Goal: Transaction & Acquisition: Book appointment/travel/reservation

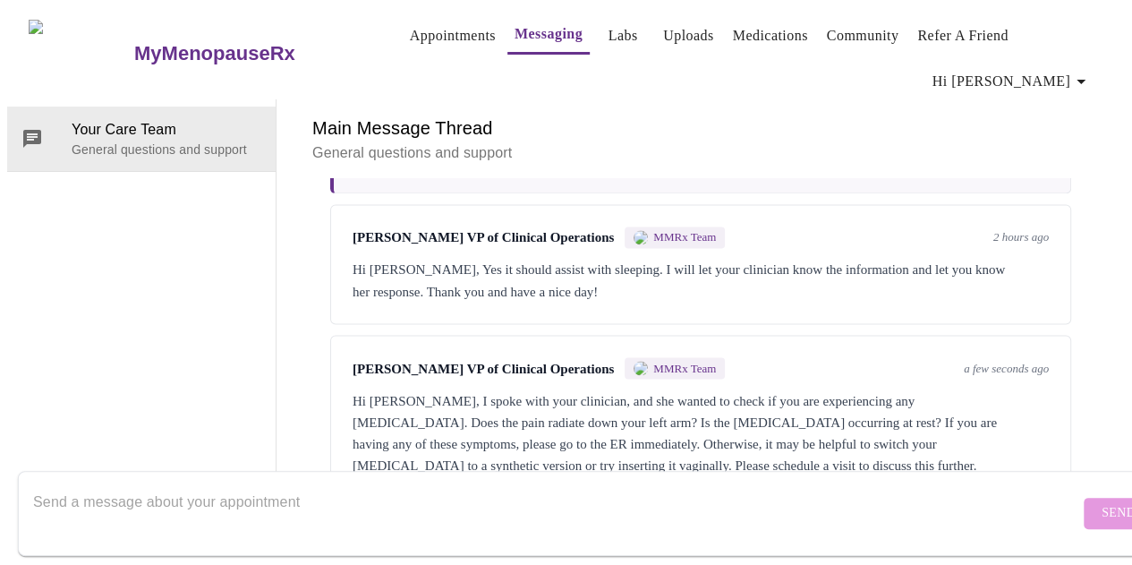
scroll to position [91, 0]
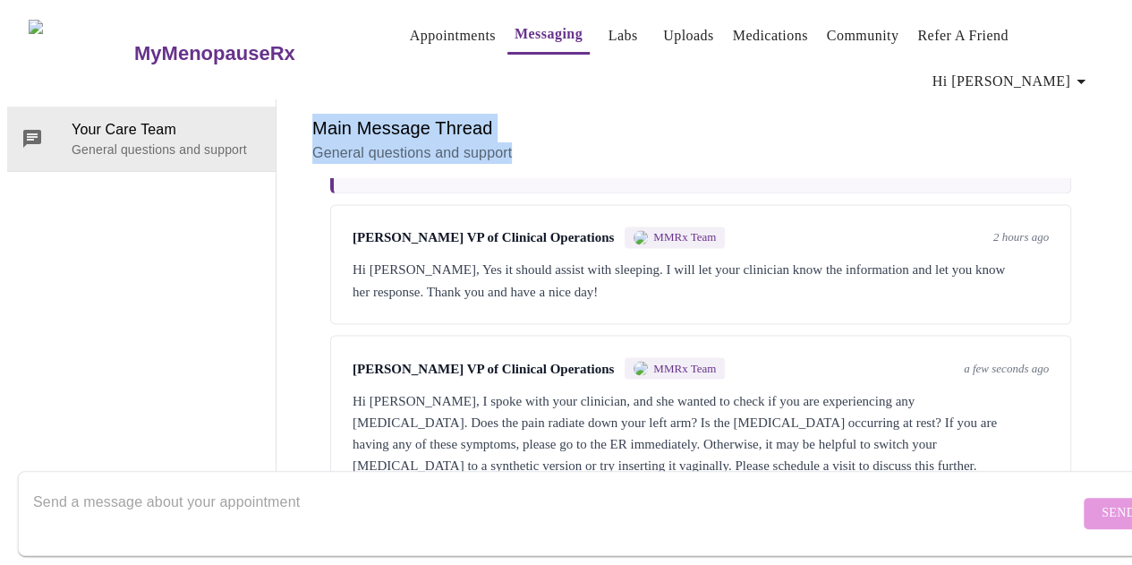
drag, startPoint x: 1144, startPoint y: 362, endPoint x: 573, endPoint y: 55, distance: 648.9
click at [584, 56] on div "MyMenopauseRx Appointments Messaging Labs Uploads Medications Community Refer a…" at bounding box center [565, 263] width 1117 height 512
click at [425, 37] on link "Appointments" at bounding box center [453, 35] width 86 height 25
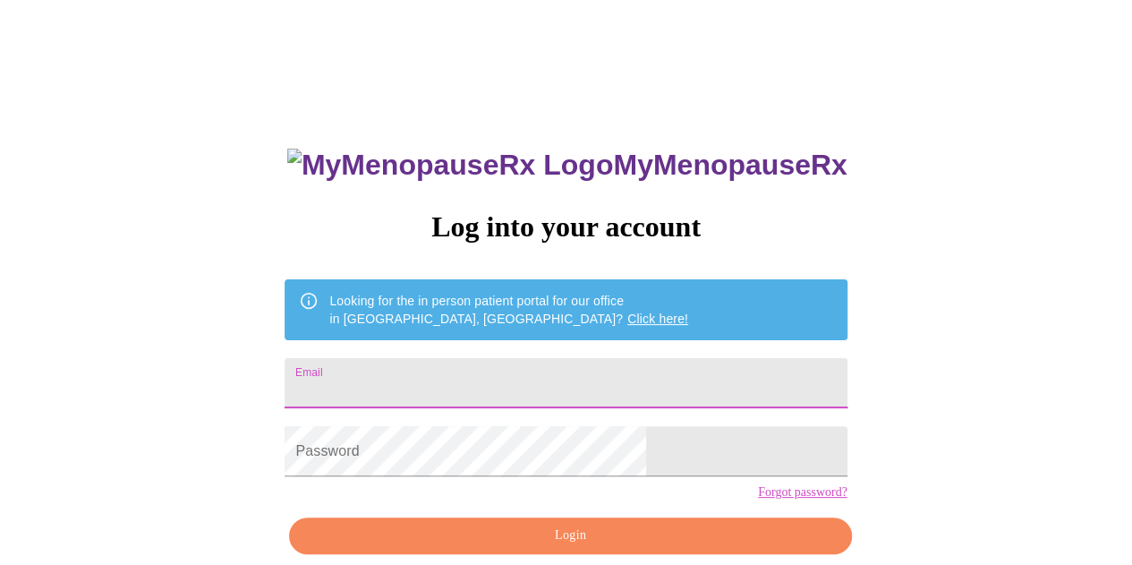
click at [481, 375] on input "Email" at bounding box center [566, 383] width 562 height 50
type input "[EMAIL_ADDRESS][DOMAIN_NAME]"
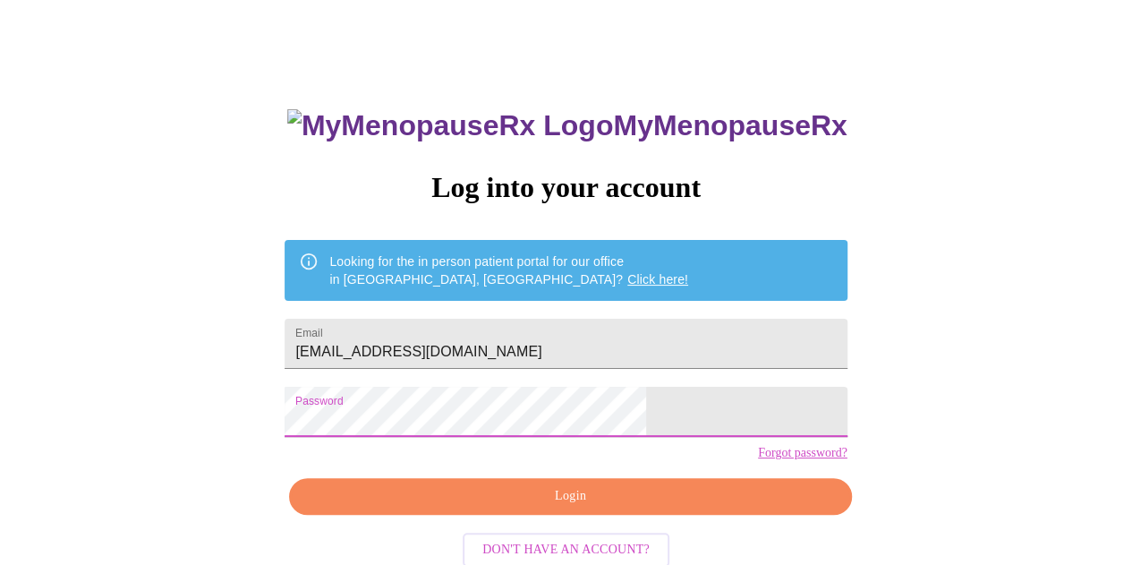
scroll to position [80, 0]
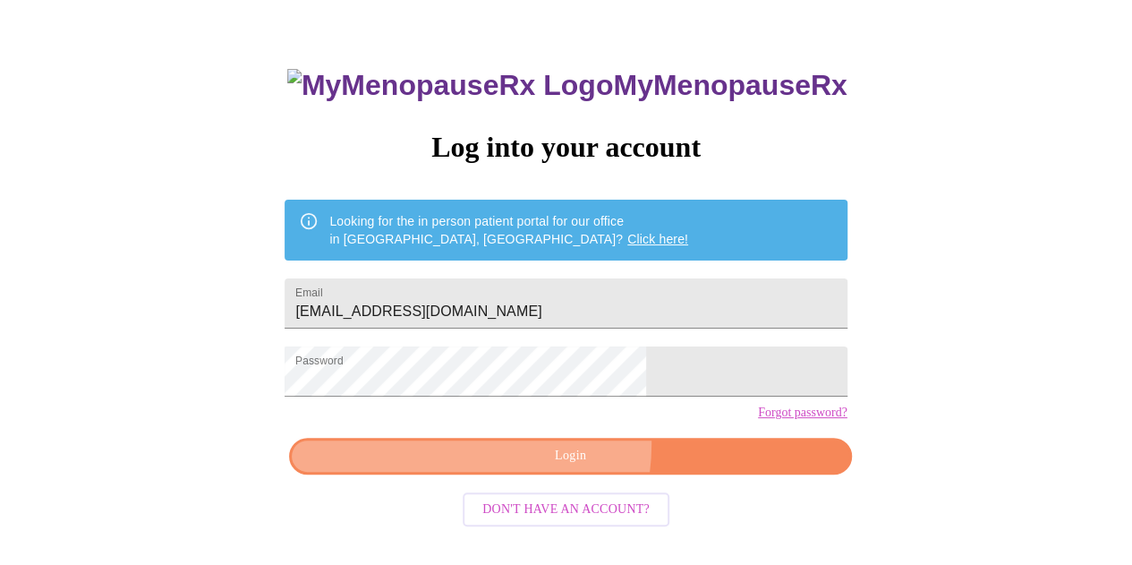
click at [522, 473] on button "Login" at bounding box center [570, 456] width 562 height 37
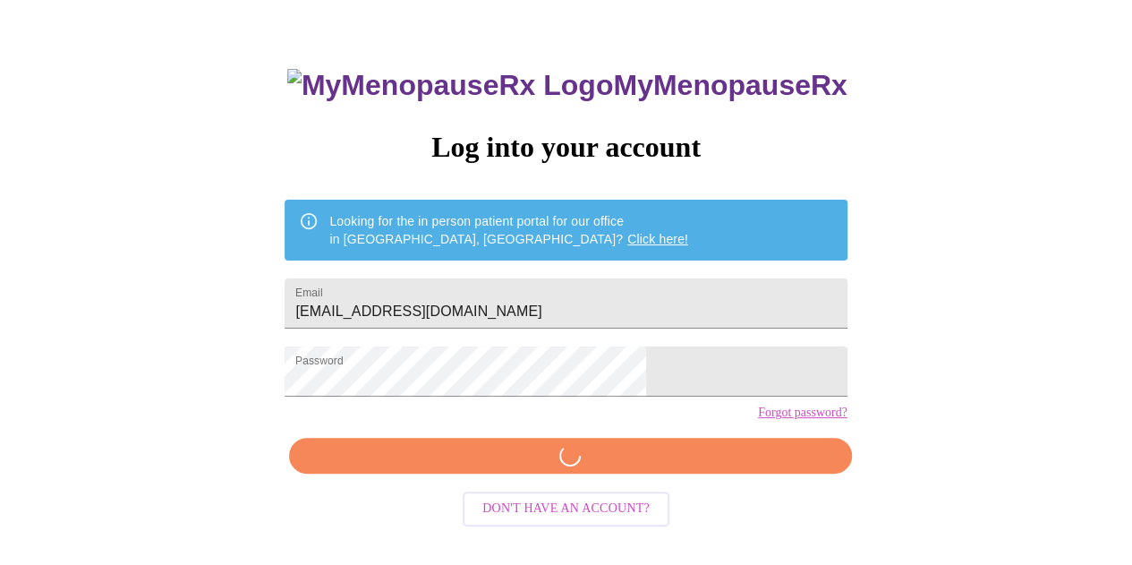
scroll to position [79, 0]
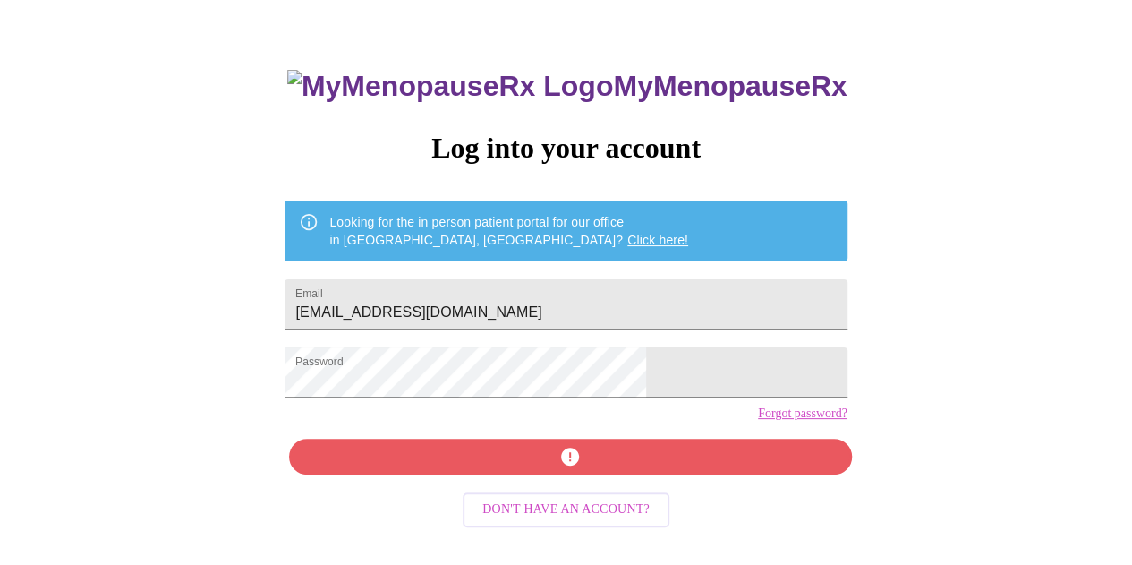
click at [591, 496] on div "MyMenopauseRx Log into your account Looking for the in person patient portal fo…" at bounding box center [566, 323] width 598 height 565
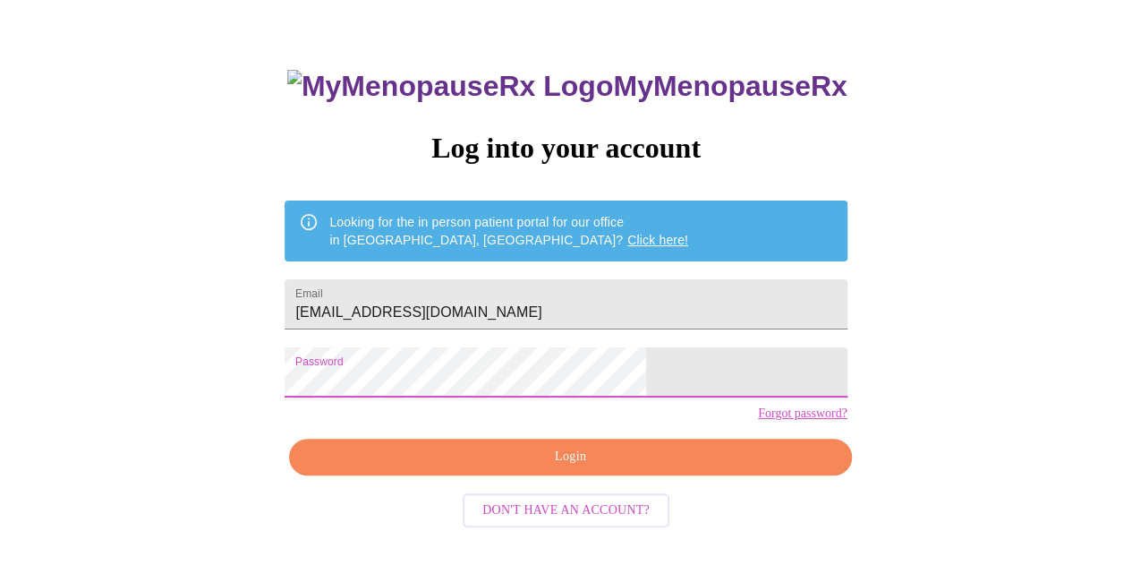
click at [94, 421] on div "MyMenopauseRx Log into your account Looking for the in person patient portal fo…" at bounding box center [565, 266] width 1117 height 677
click at [585, 468] on span "Login" at bounding box center [570, 457] width 521 height 22
click at [758, 421] on link "Forgot password?" at bounding box center [802, 413] width 89 height 14
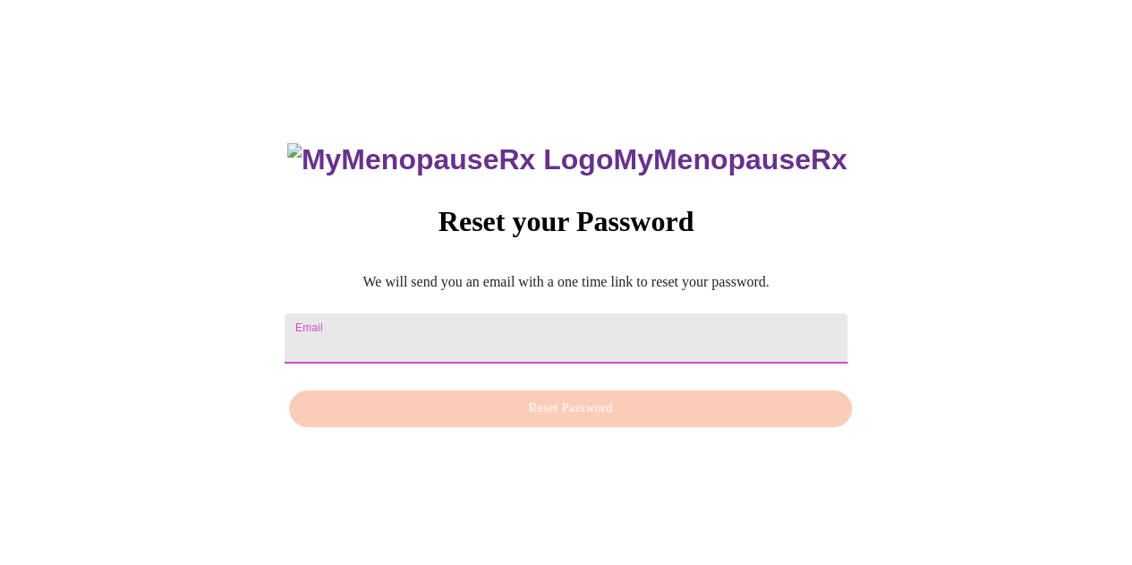
click at [551, 325] on input "Email" at bounding box center [566, 338] width 562 height 50
type input "[EMAIL_ADDRESS][DOMAIN_NAME]"
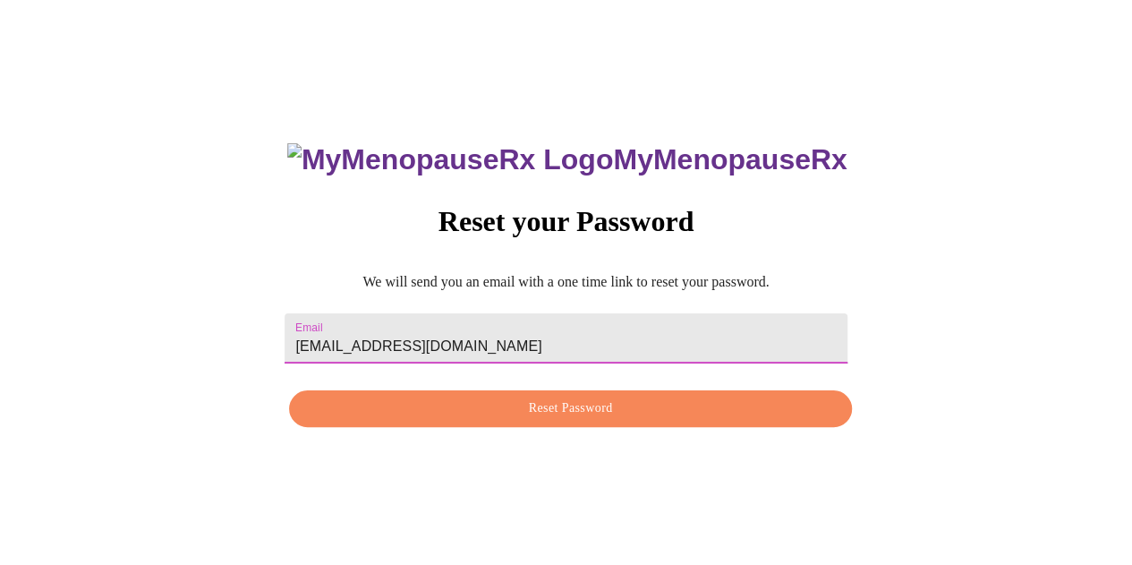
click at [558, 398] on span "Reset Password" at bounding box center [570, 408] width 521 height 22
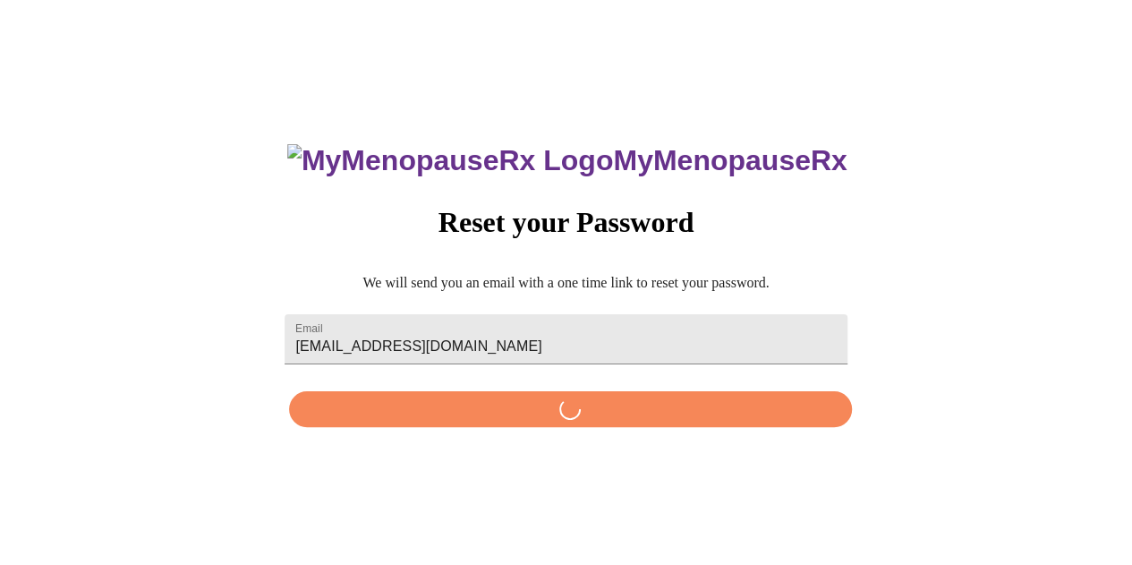
scroll to position [0, 0]
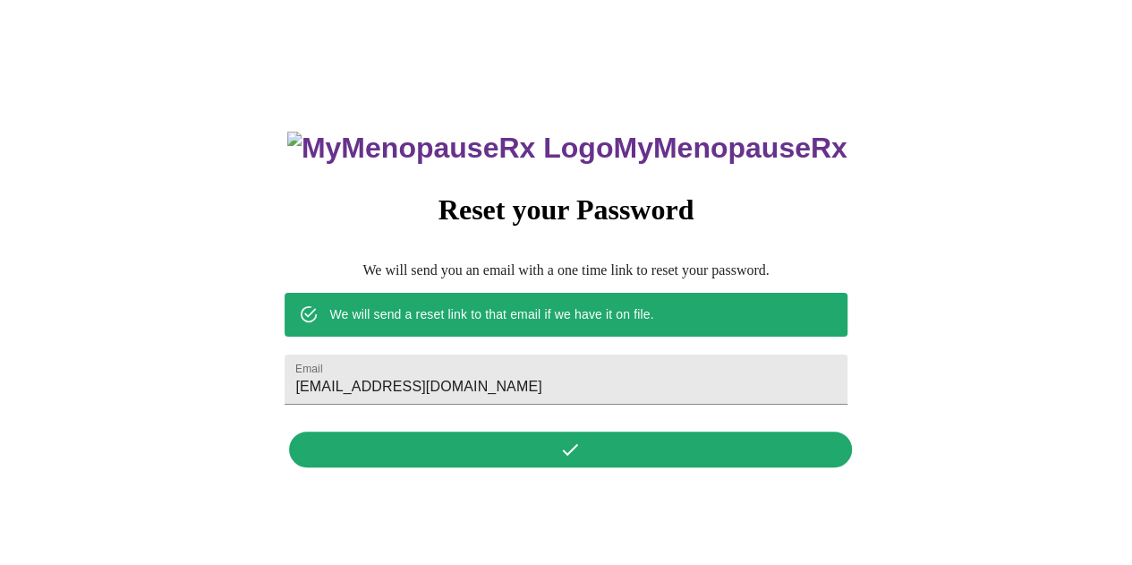
click at [583, 132] on h3 "MyMenopauseRx" at bounding box center [567, 148] width 560 height 33
drag, startPoint x: 509, startPoint y: 187, endPoint x: 320, endPoint y: 55, distance: 230.1
click at [483, 164] on div "MyMenopauseRx Reset your Password We will send you an email with a one time lin…" at bounding box center [566, 289] width 598 height 372
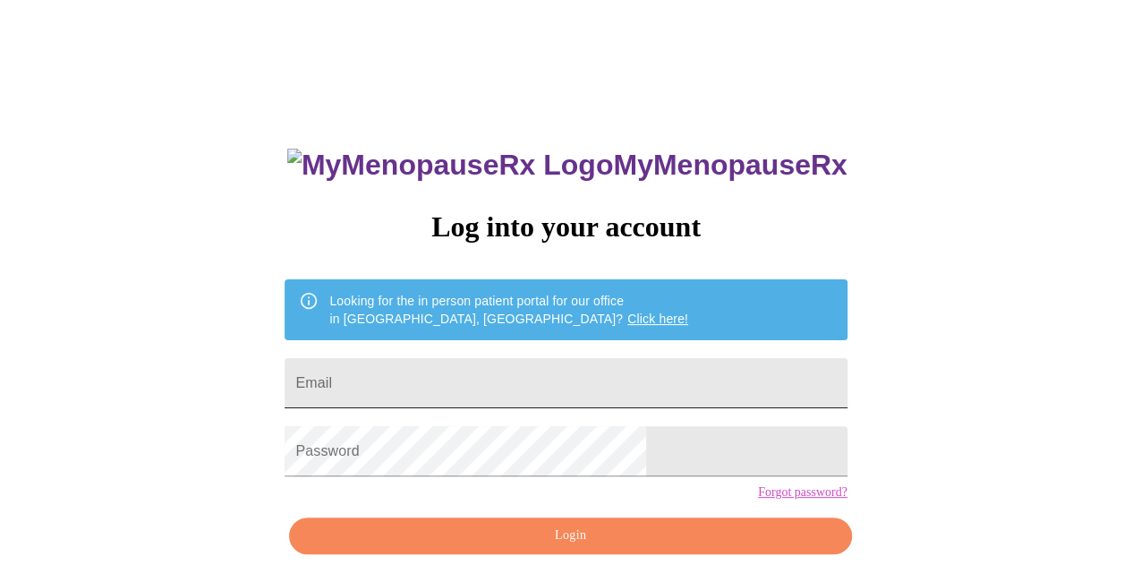
click at [463, 358] on input "Email" at bounding box center [566, 383] width 562 height 50
type input "[EMAIL_ADDRESS][DOMAIN_NAME]"
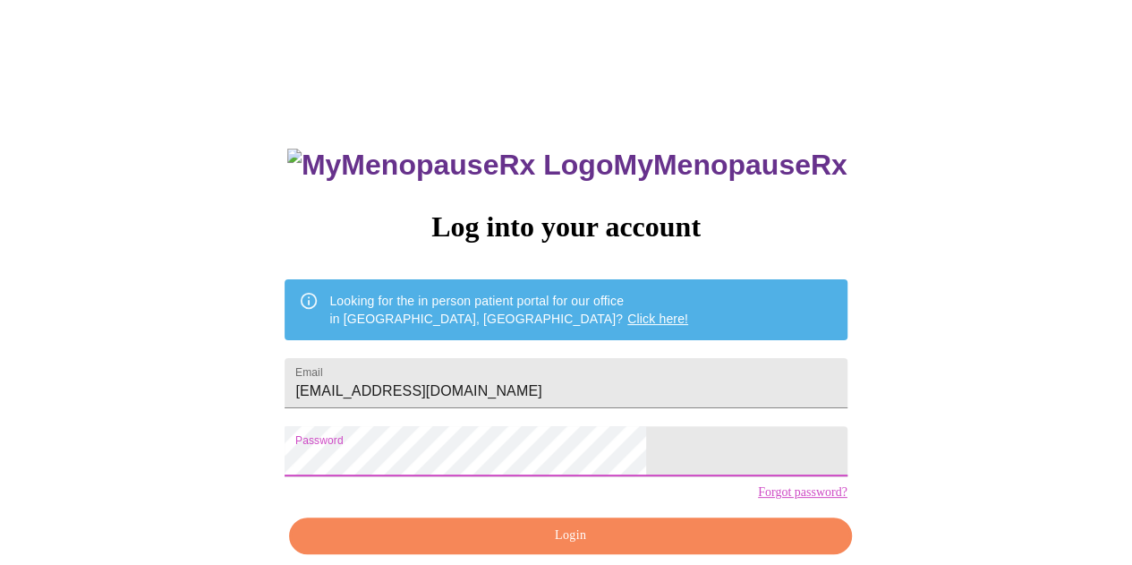
scroll to position [80, 0]
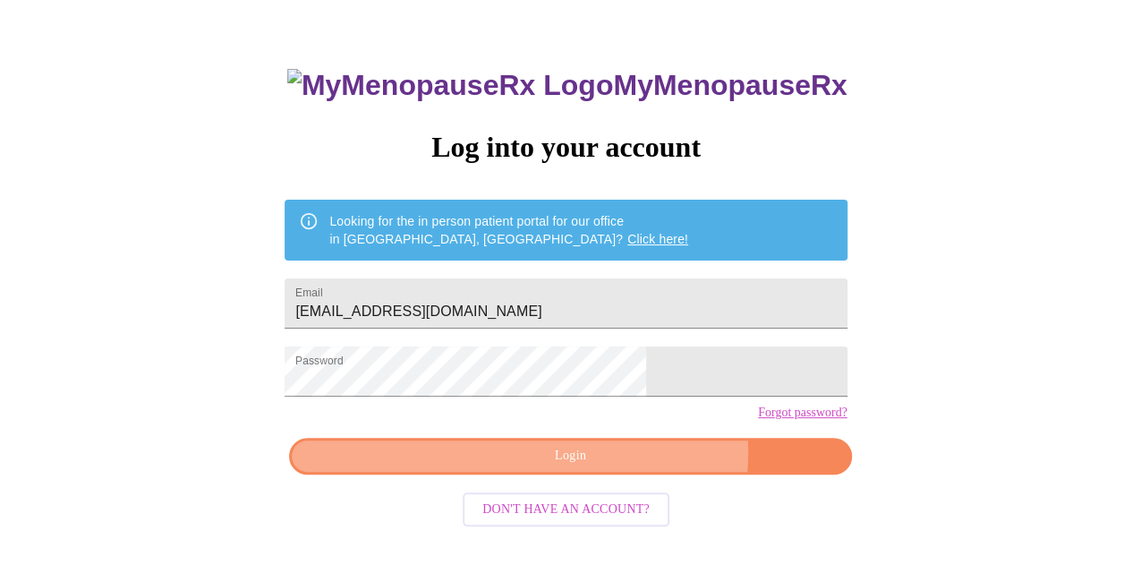
click at [619, 467] on span "Login" at bounding box center [570, 456] width 521 height 22
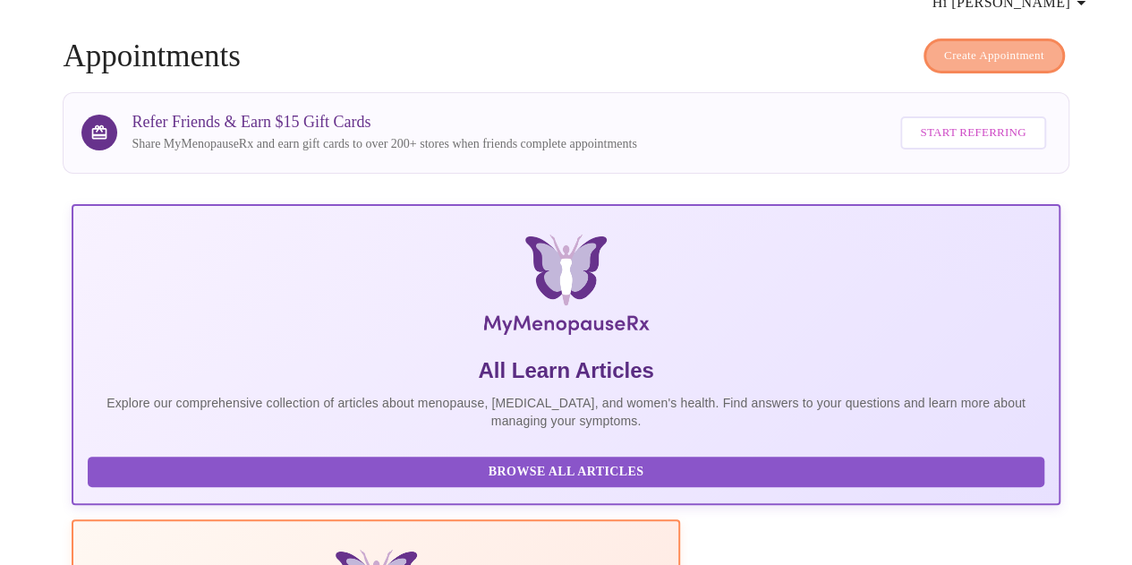
click at [1015, 46] on span "Create Appointment" at bounding box center [994, 56] width 100 height 21
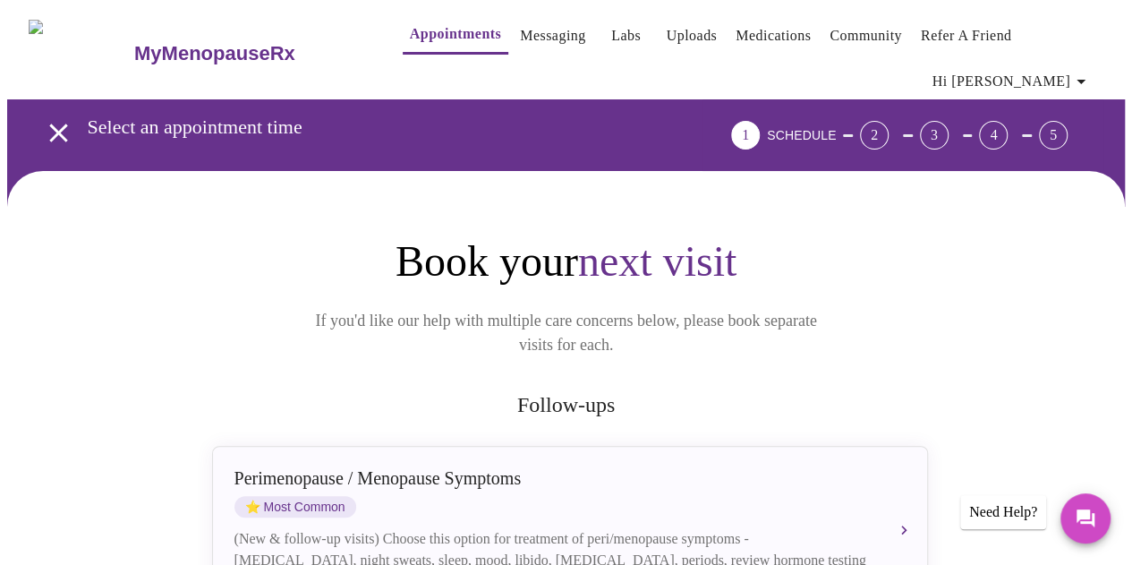
click at [251, 393] on h2 "Follow-ups" at bounding box center [566, 405] width 716 height 24
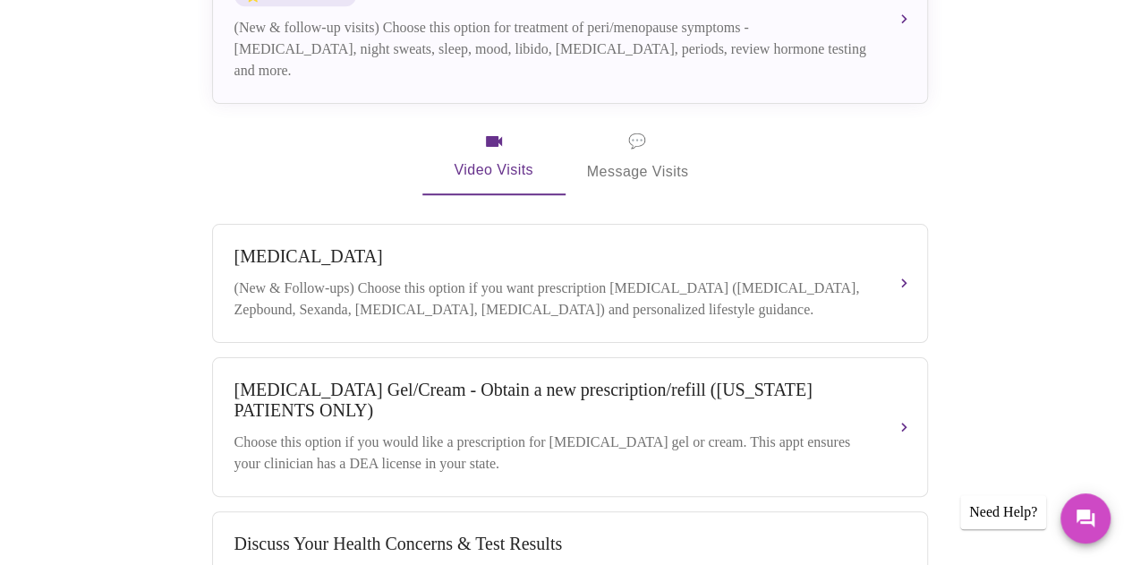
scroll to position [542, 0]
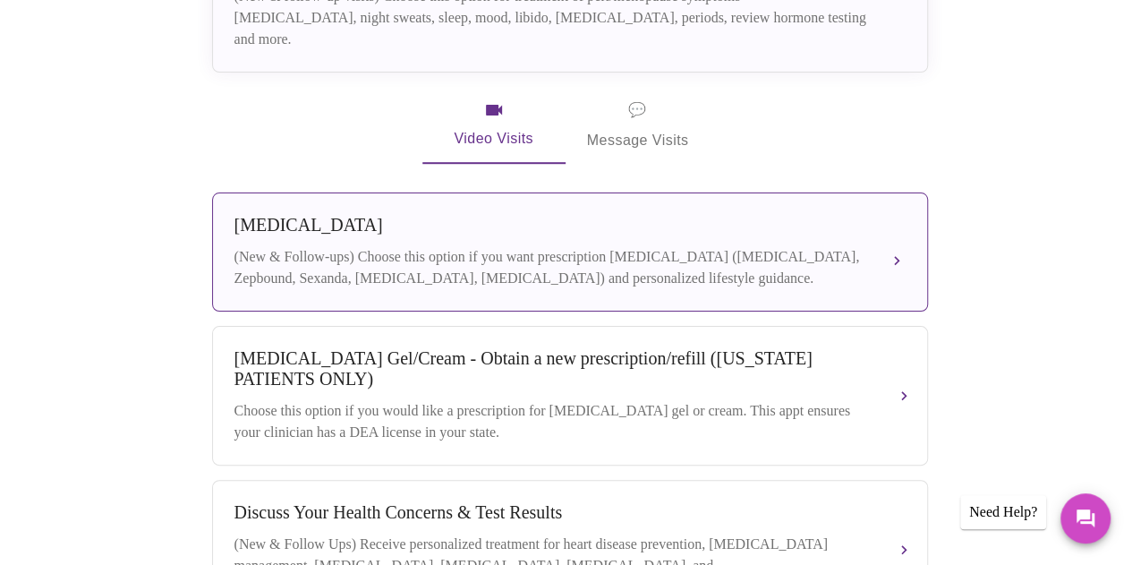
click at [503, 264] on div "(New & Follow-ups) Choose this option if you want prescription weight managemen…" at bounding box center [551, 267] width 635 height 43
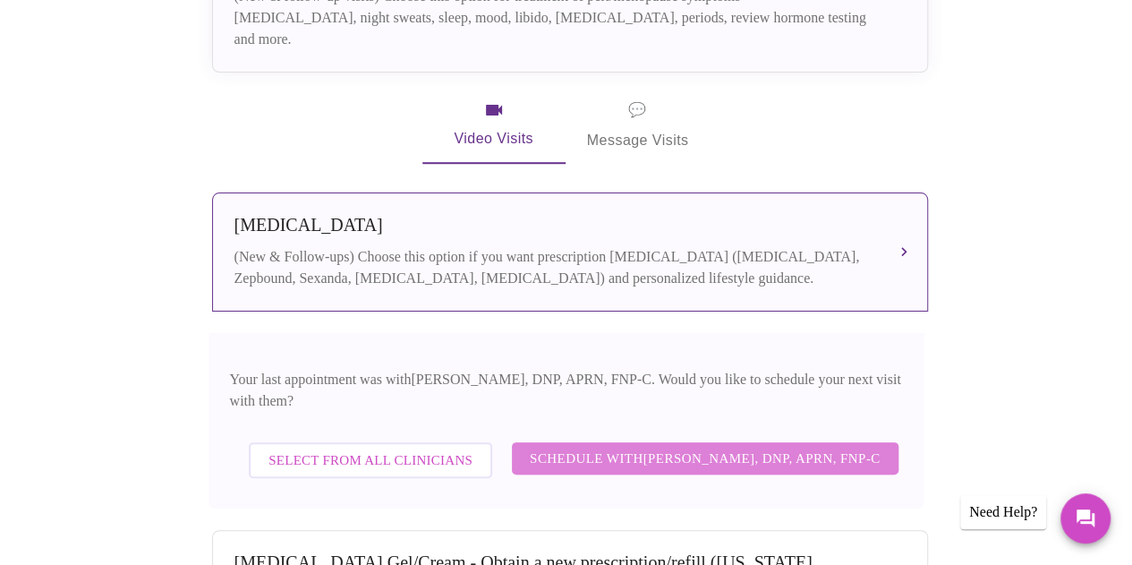
click at [669, 446] on span "Schedule with Jillian Montefusco, DNP, APRN, FNP-C" at bounding box center [705, 457] width 351 height 23
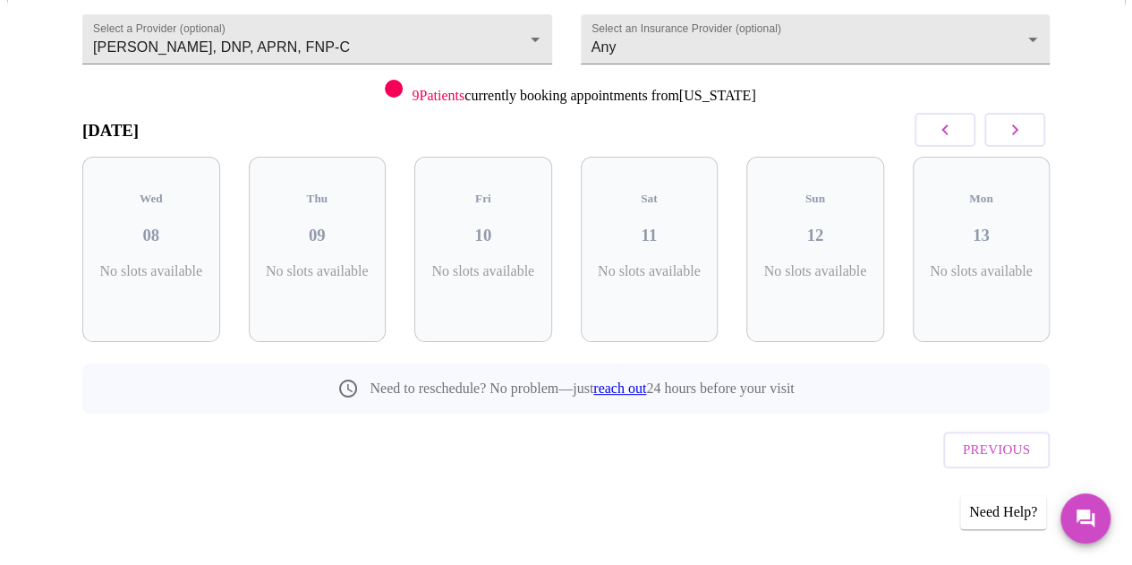
scroll to position [163, 0]
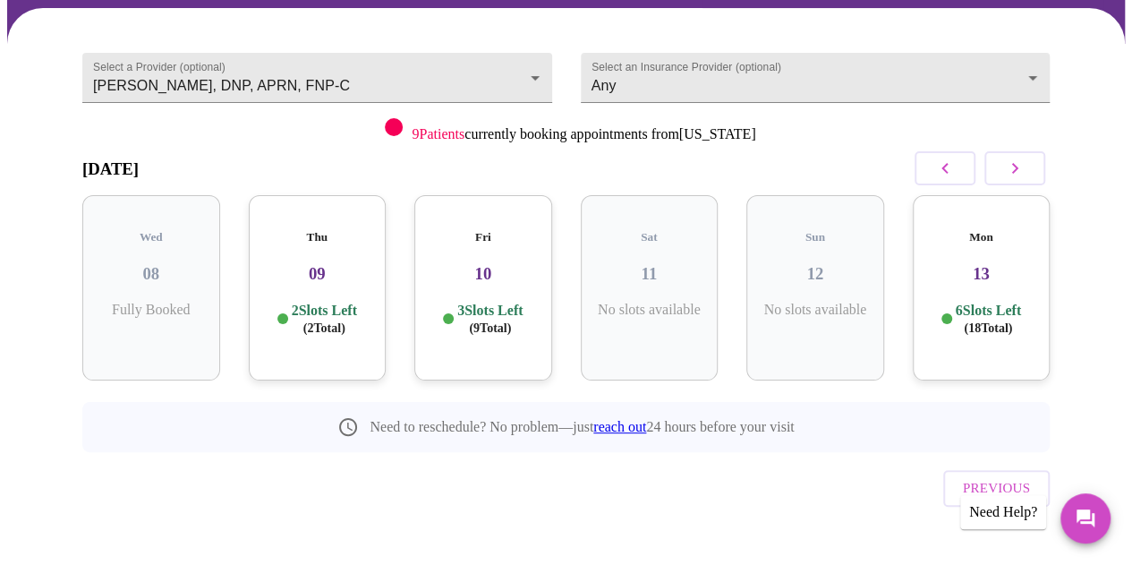
click at [304, 266] on h3 "09" at bounding box center [317, 274] width 109 height 20
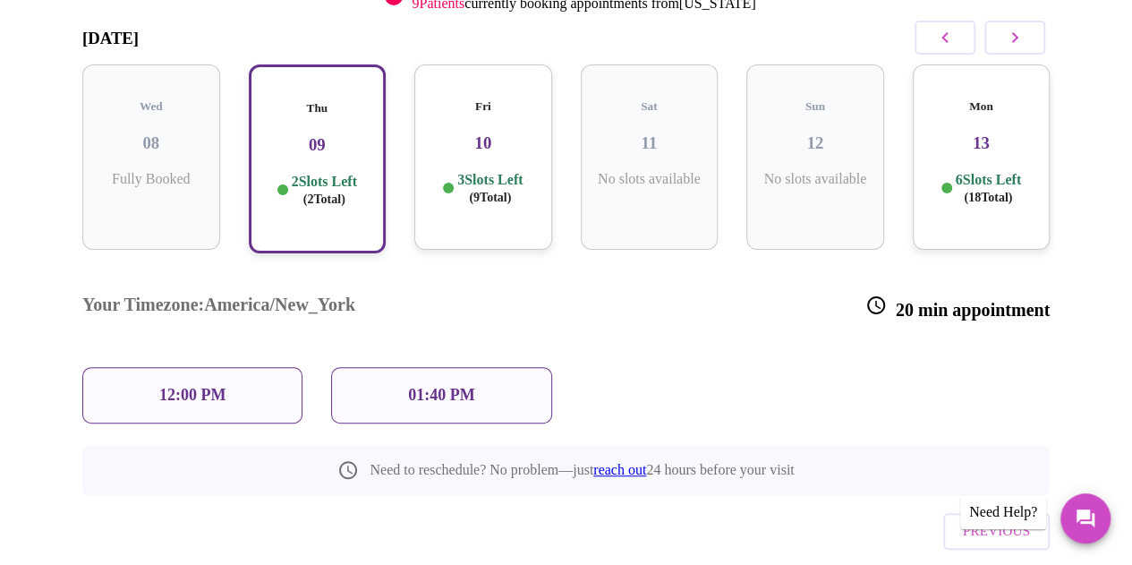
scroll to position [308, 0]
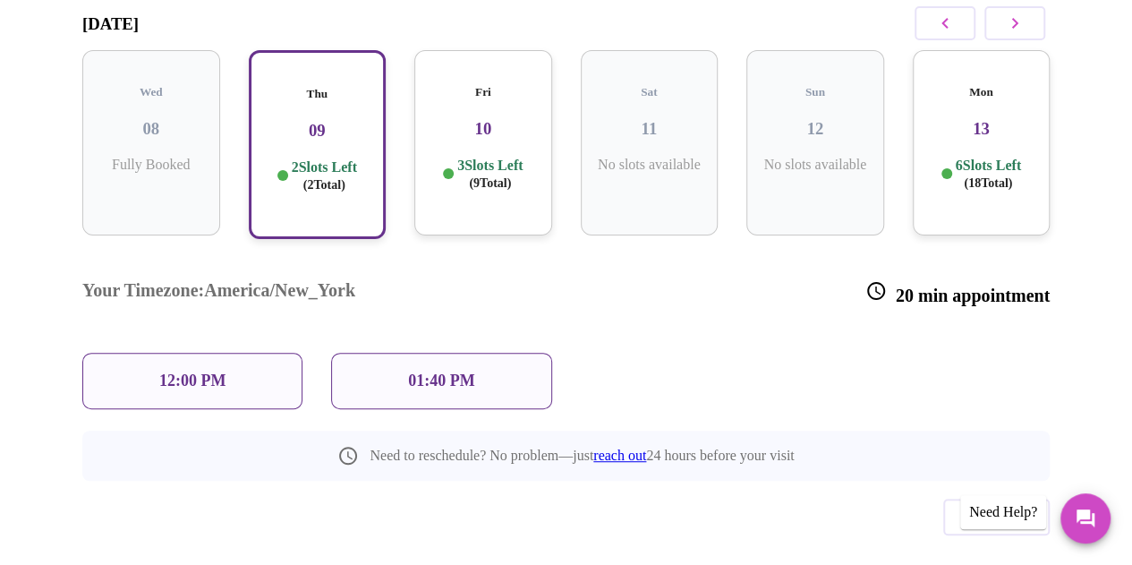
click at [261, 280] on h3 "Your Timezone: America/New_York" at bounding box center [218, 293] width 273 height 26
click at [149, 353] on div "12:00 PM" at bounding box center [192, 381] width 220 height 56
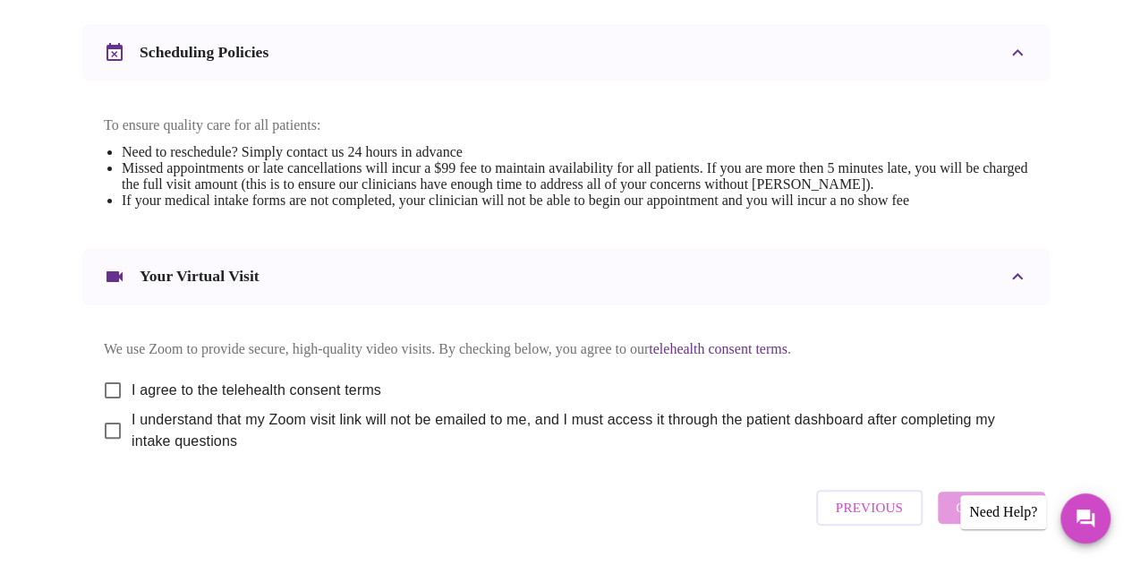
scroll to position [762, 0]
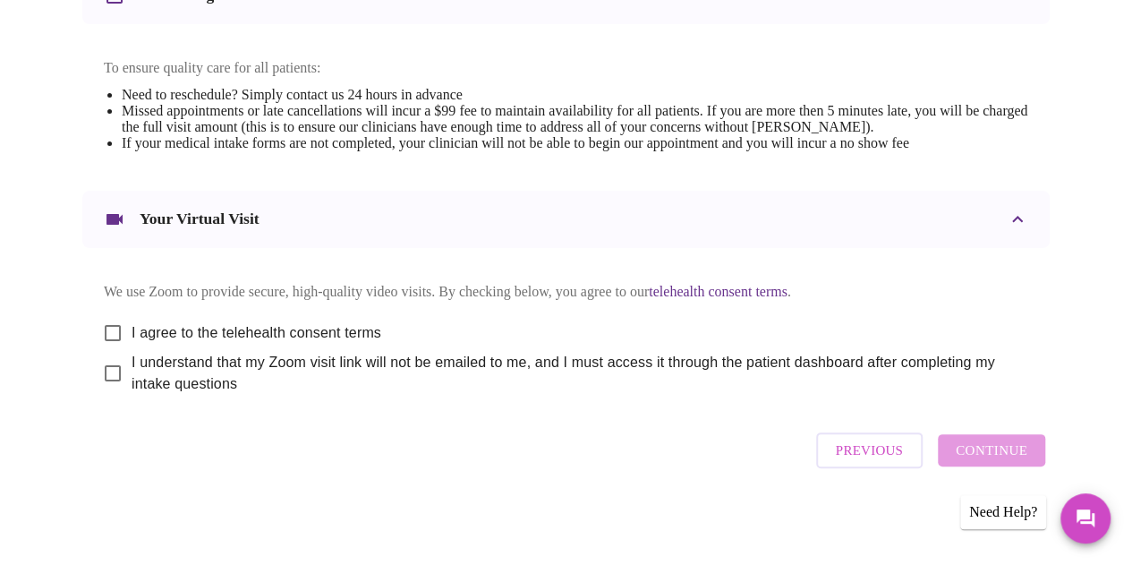
click at [235, 322] on span "I agree to the telehealth consent terms" at bounding box center [257, 332] width 250 height 21
click at [132, 321] on input "I agree to the telehealth consent terms" at bounding box center [113, 333] width 38 height 38
checkbox input "true"
click at [183, 388] on span "I understand that my Zoom visit link will not be emailed to me, and I must acce…" at bounding box center [573, 373] width 882 height 43
click at [132, 388] on input "I understand that my Zoom visit link will not be emailed to me, and I must acce…" at bounding box center [113, 373] width 38 height 38
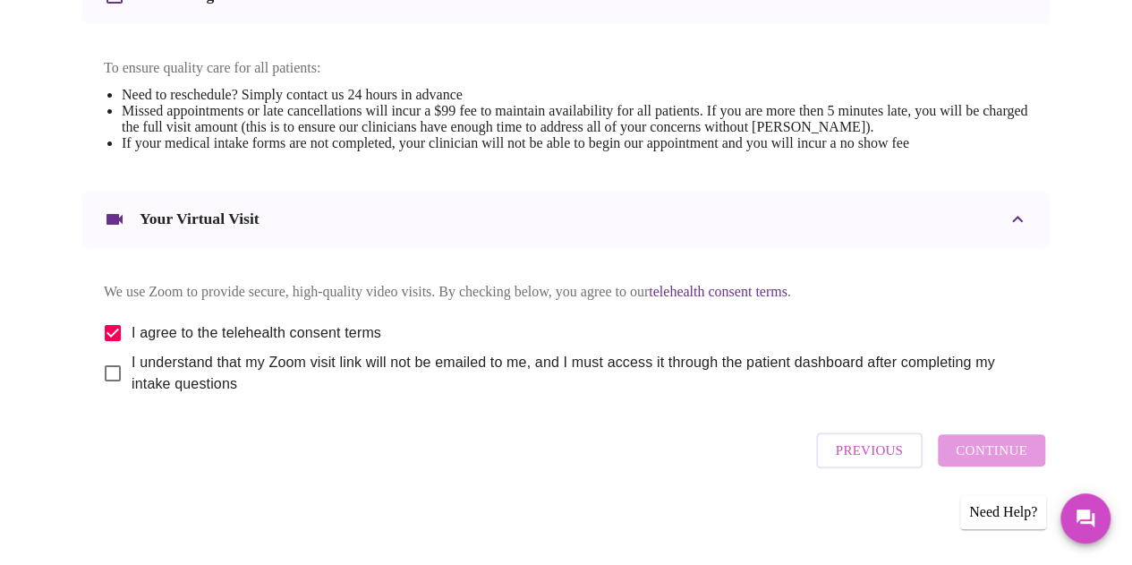
checkbox input "true"
click at [1009, 450] on span "Continue" at bounding box center [992, 449] width 72 height 23
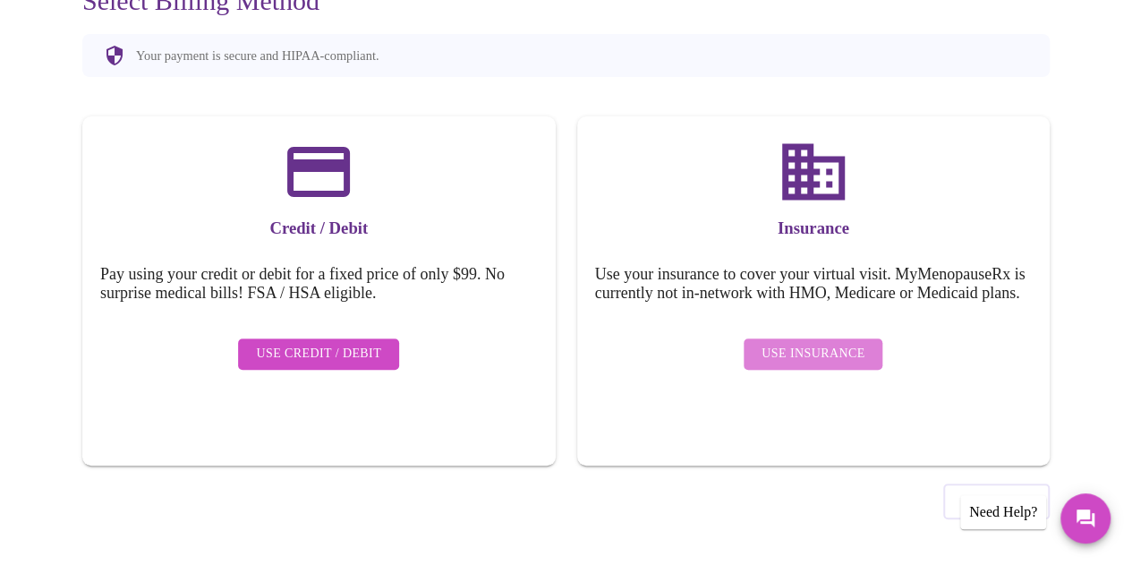
click at [828, 352] on span "Use Insurance" at bounding box center [812, 354] width 103 height 22
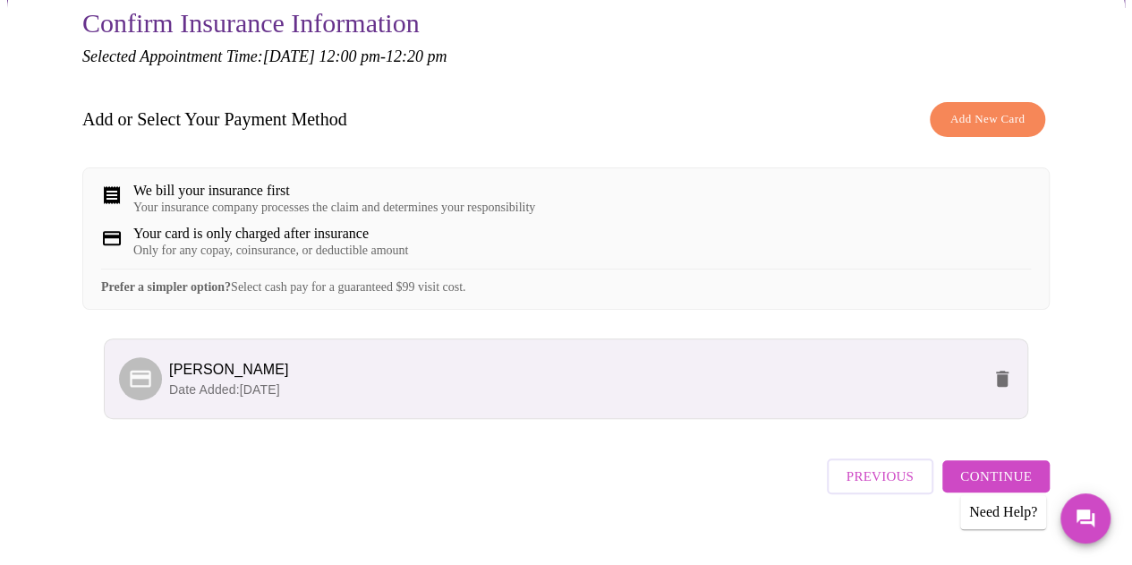
scroll to position [236, 0]
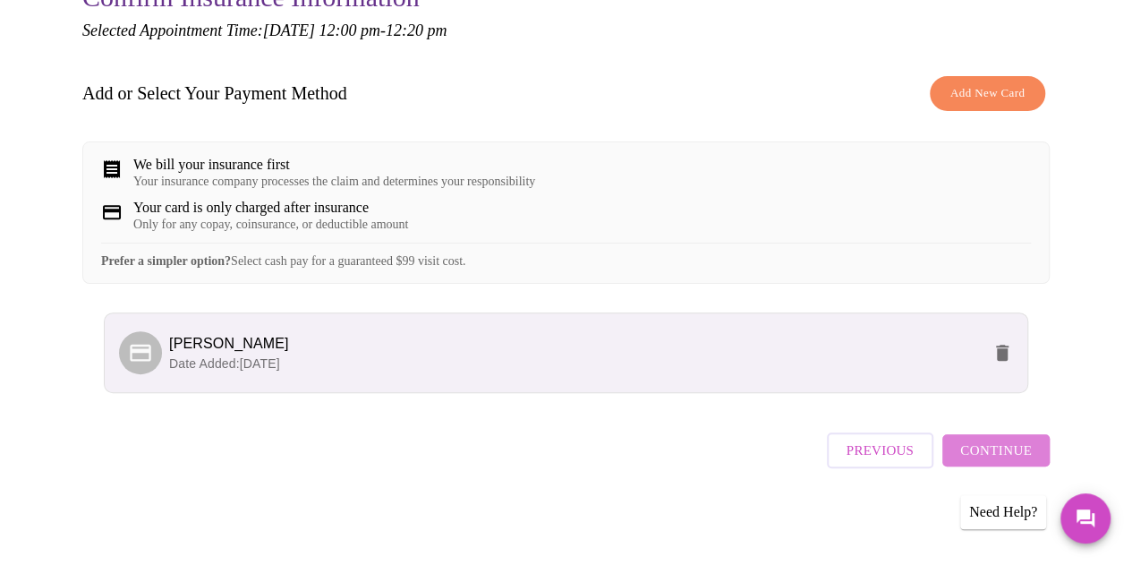
click at [1032, 455] on span "Continue" at bounding box center [996, 449] width 72 height 23
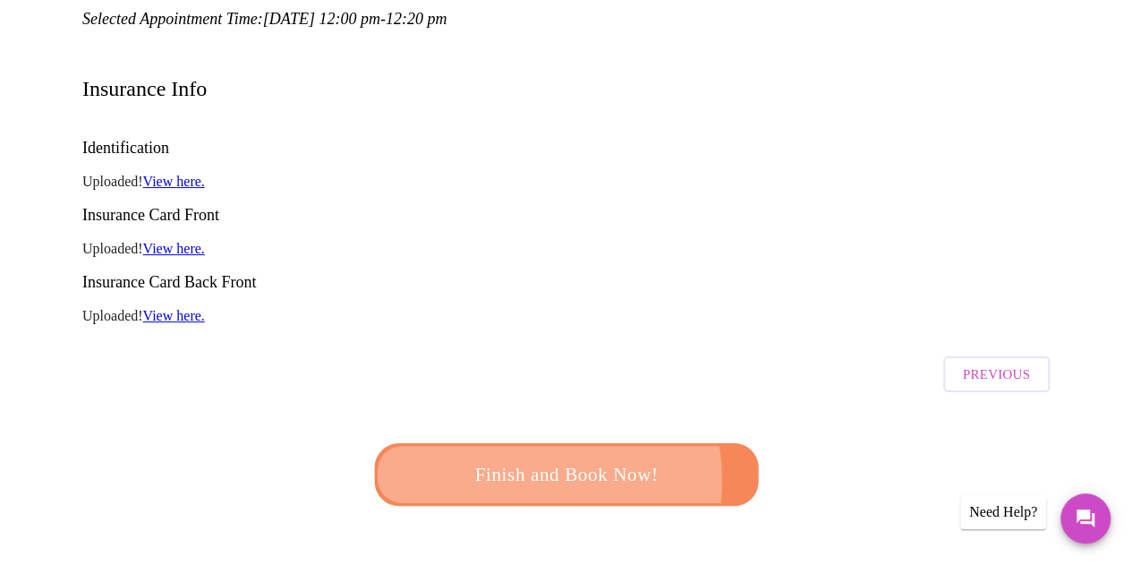
click at [512, 457] on span "Finish and Book Now!" at bounding box center [566, 473] width 334 height 33
